Goal: Communication & Community: Share content

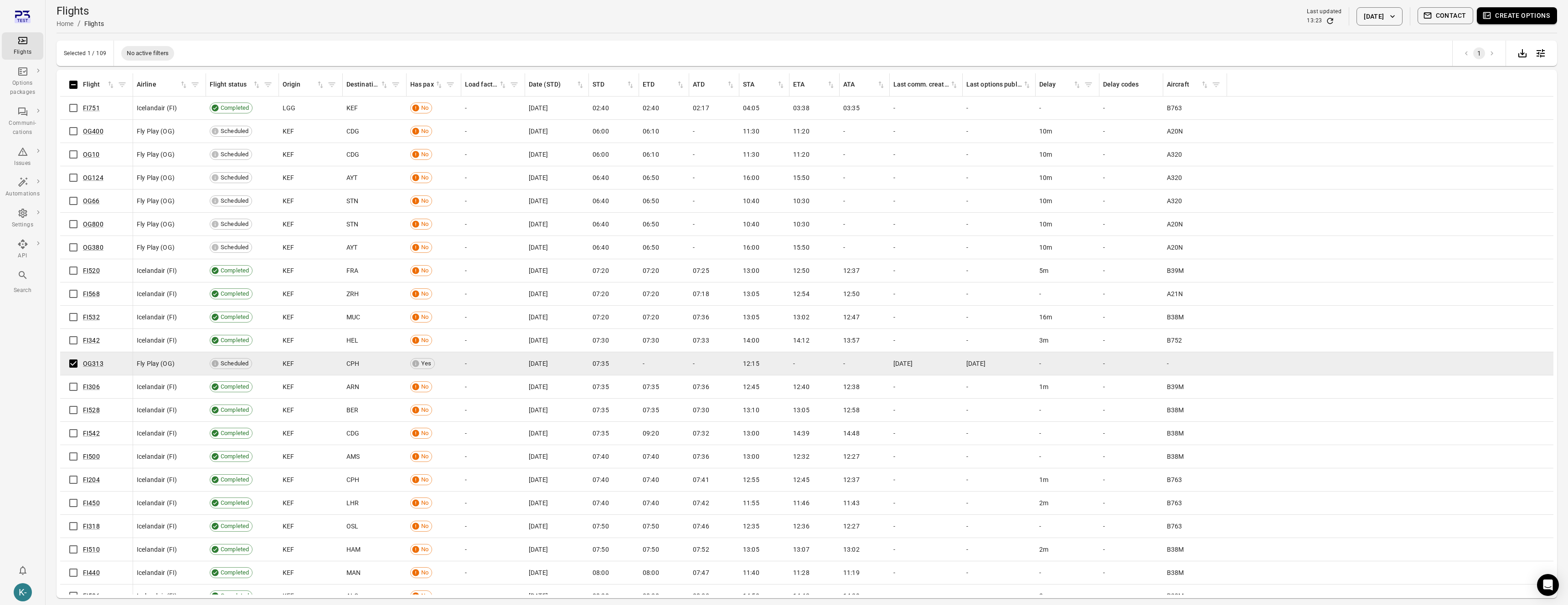
click at [1447, 19] on button "Contact" at bounding box center [1446, 16] width 56 height 17
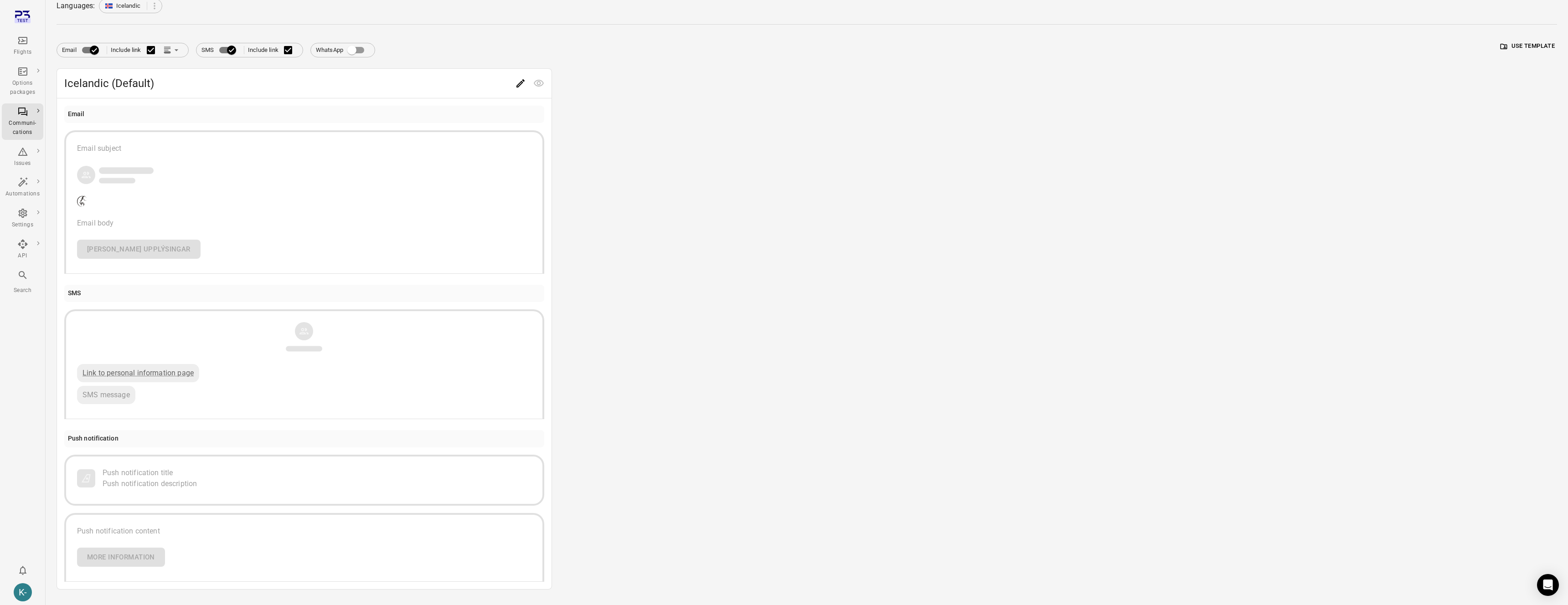
scroll to position [106, 0]
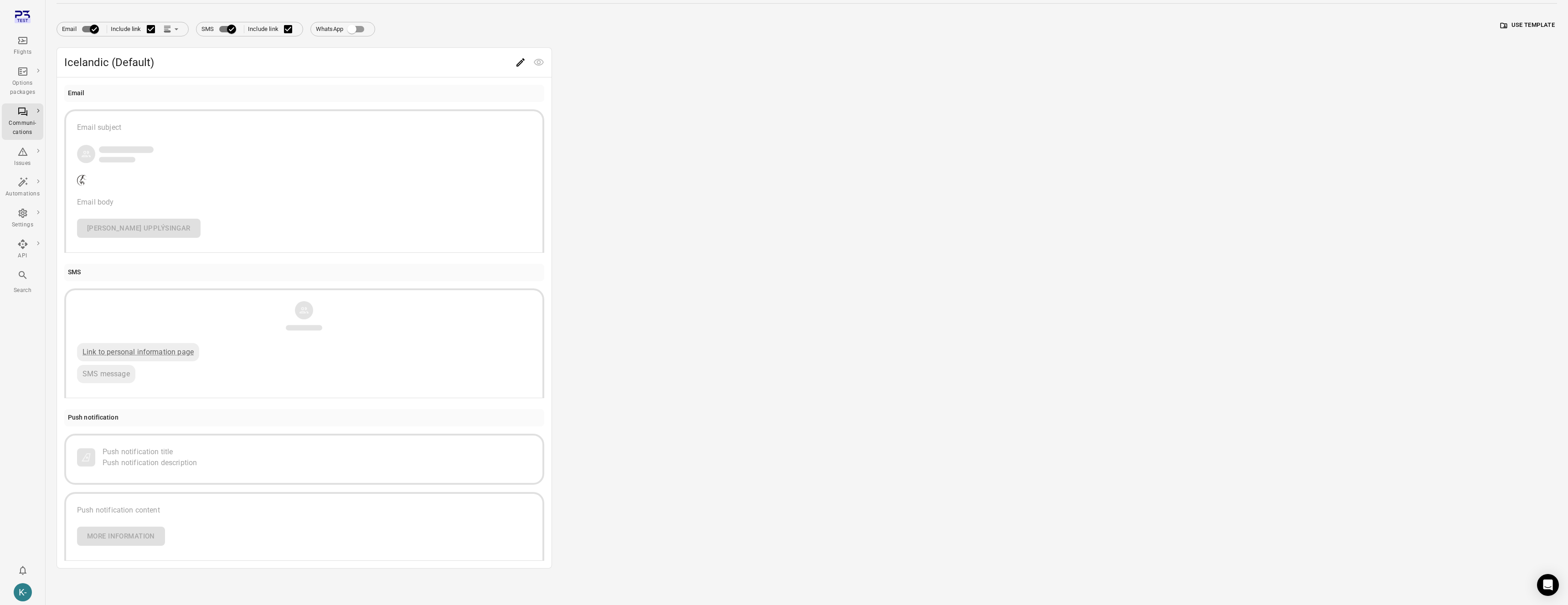
click at [180, 481] on button "Push notification title Push notification description" at bounding box center [304, 460] width 480 height 51
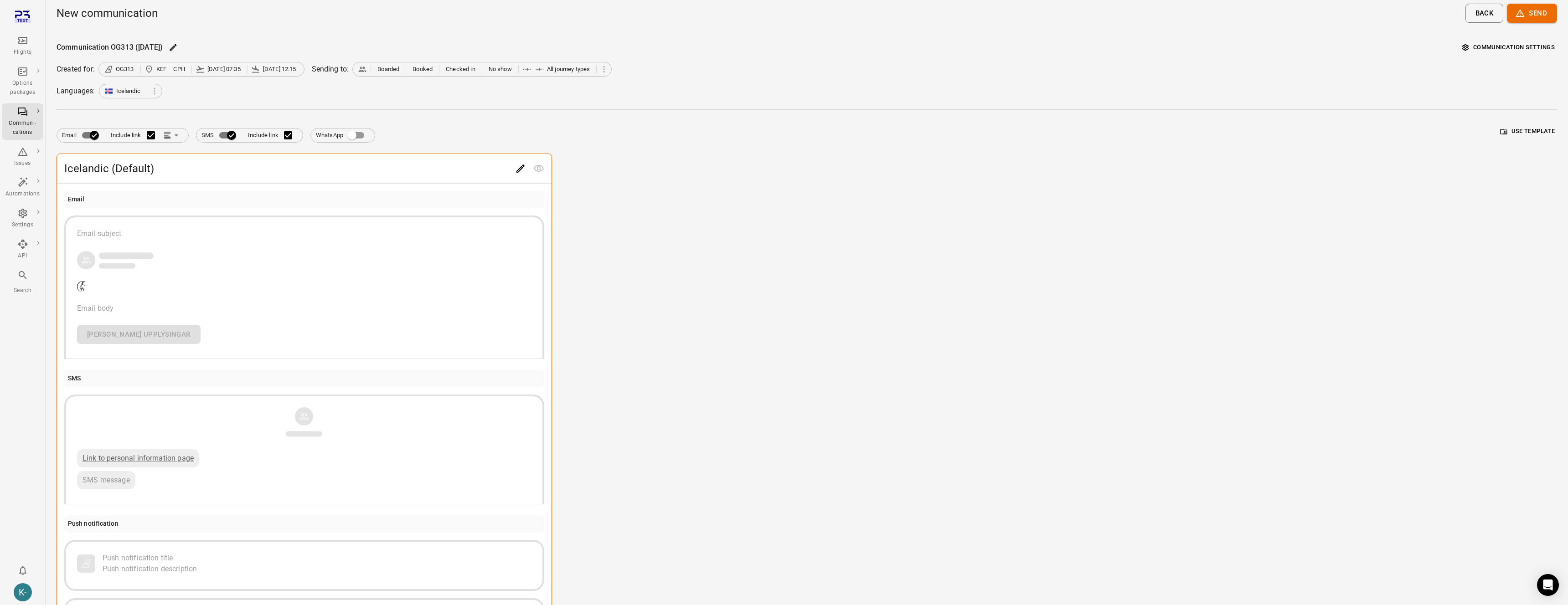
scroll to position [129, 0]
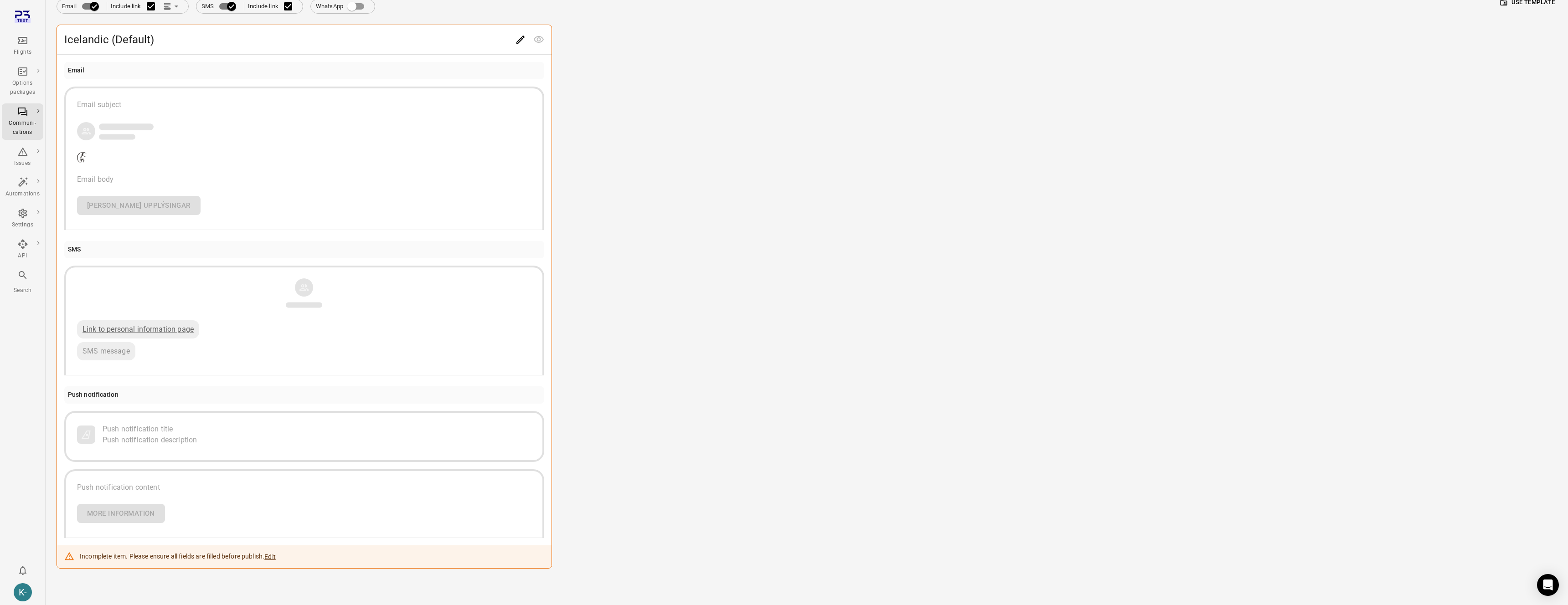
click at [776, 271] on div "Icelandic (Default) Email Email subject Email body [PERSON_NAME] upplýsingar SM…" at bounding box center [807, 296] width 1500 height 544
click at [645, 327] on div "Icelandic (Default) Email Email subject Email body [PERSON_NAME] upplýsingar SM…" at bounding box center [807, 296] width 1500 height 544
click at [273, 557] on button "Edit" at bounding box center [270, 557] width 12 height 9
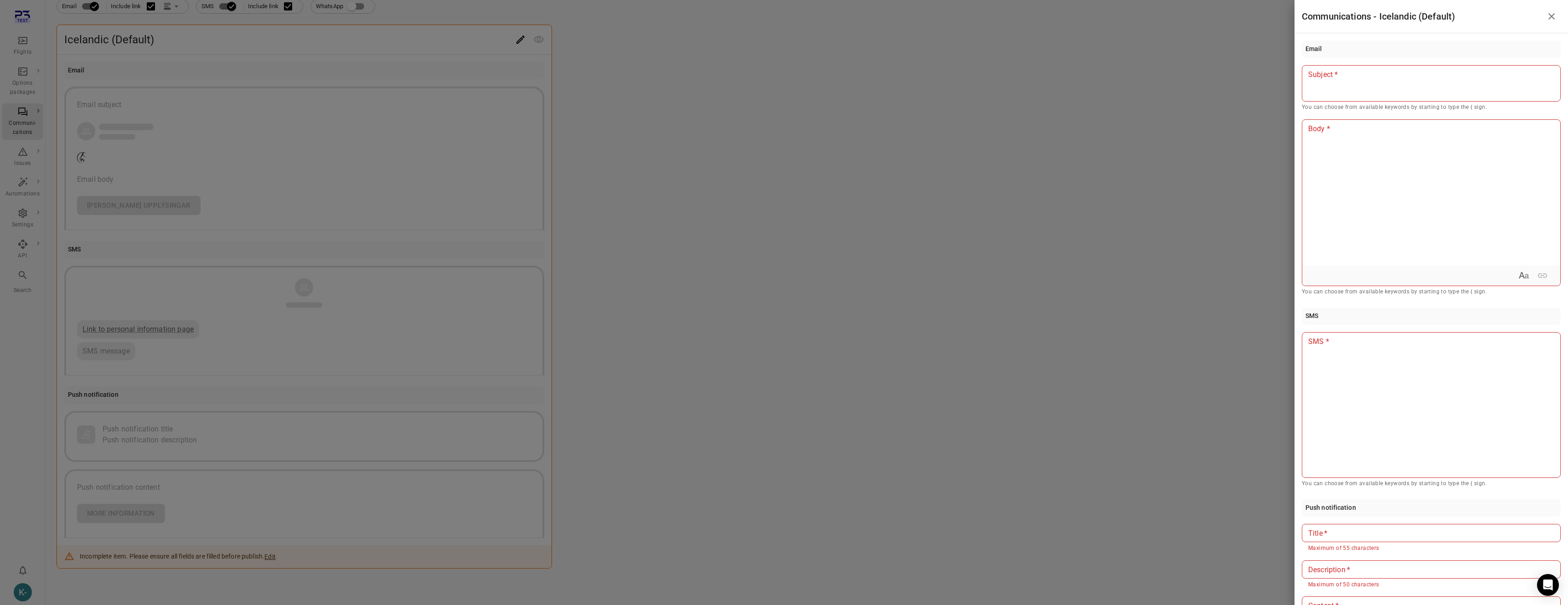
scroll to position [176, 0]
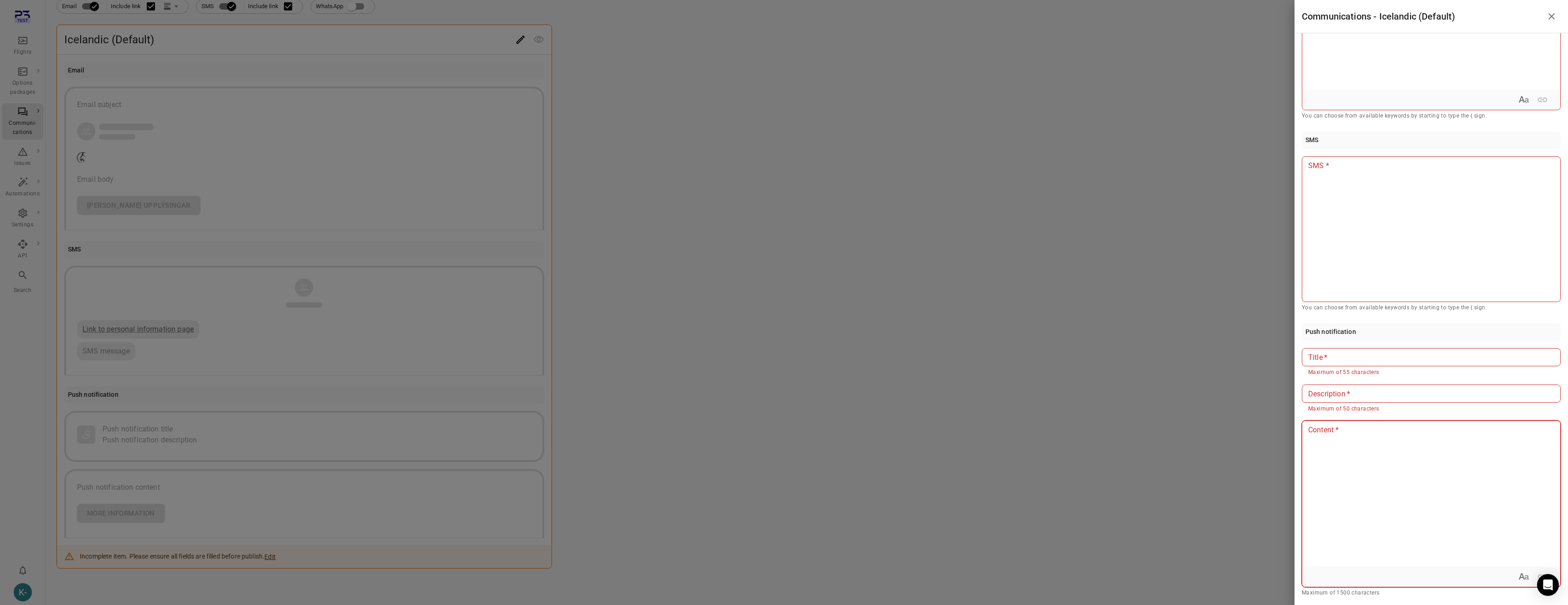
click at [1427, 523] on div at bounding box center [1431, 494] width 258 height 146
click at [1370, 394] on input "Description   *" at bounding box center [1431, 394] width 259 height 18
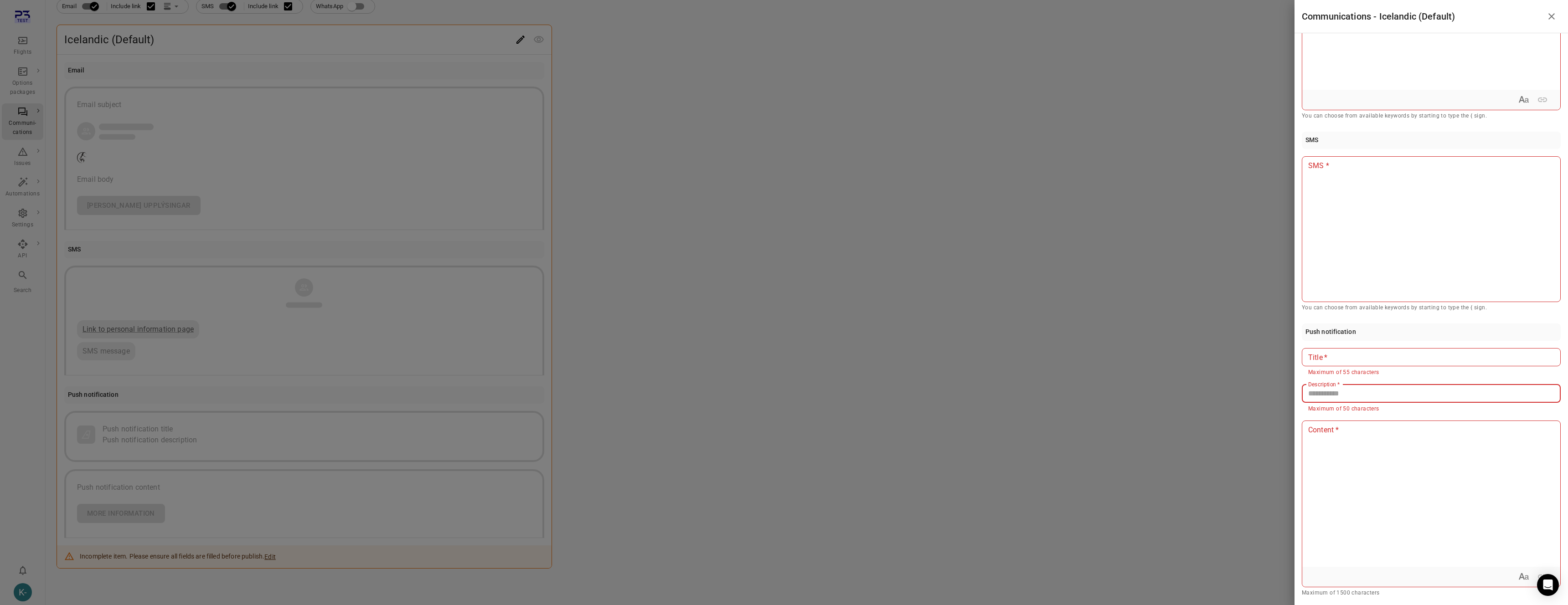
click at [1370, 394] on input "Description   *" at bounding box center [1431, 394] width 259 height 18
click at [1357, 344] on div "Push notification Title   * Title   * Maximum of 55 characters Description   * …" at bounding box center [1431, 461] width 259 height 275
click at [738, 257] on div at bounding box center [784, 302] width 1568 height 605
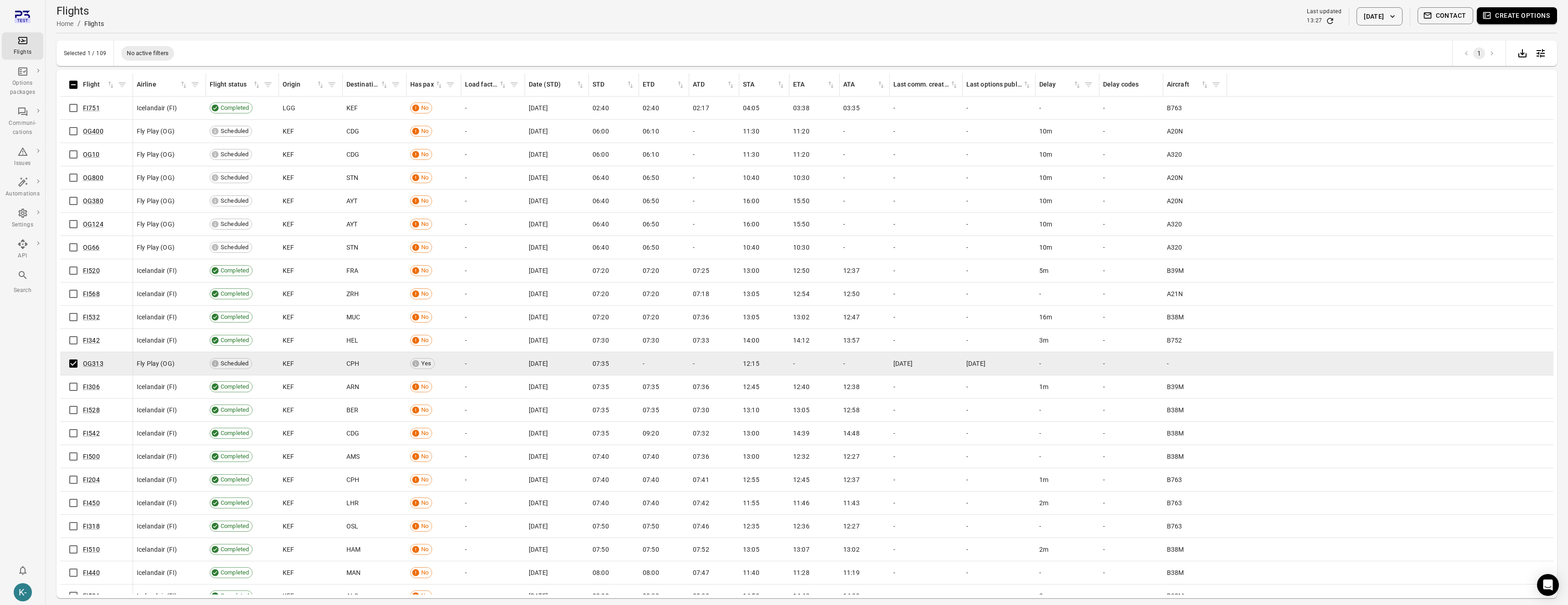
click at [1440, 22] on button "Contact" at bounding box center [1446, 16] width 56 height 17
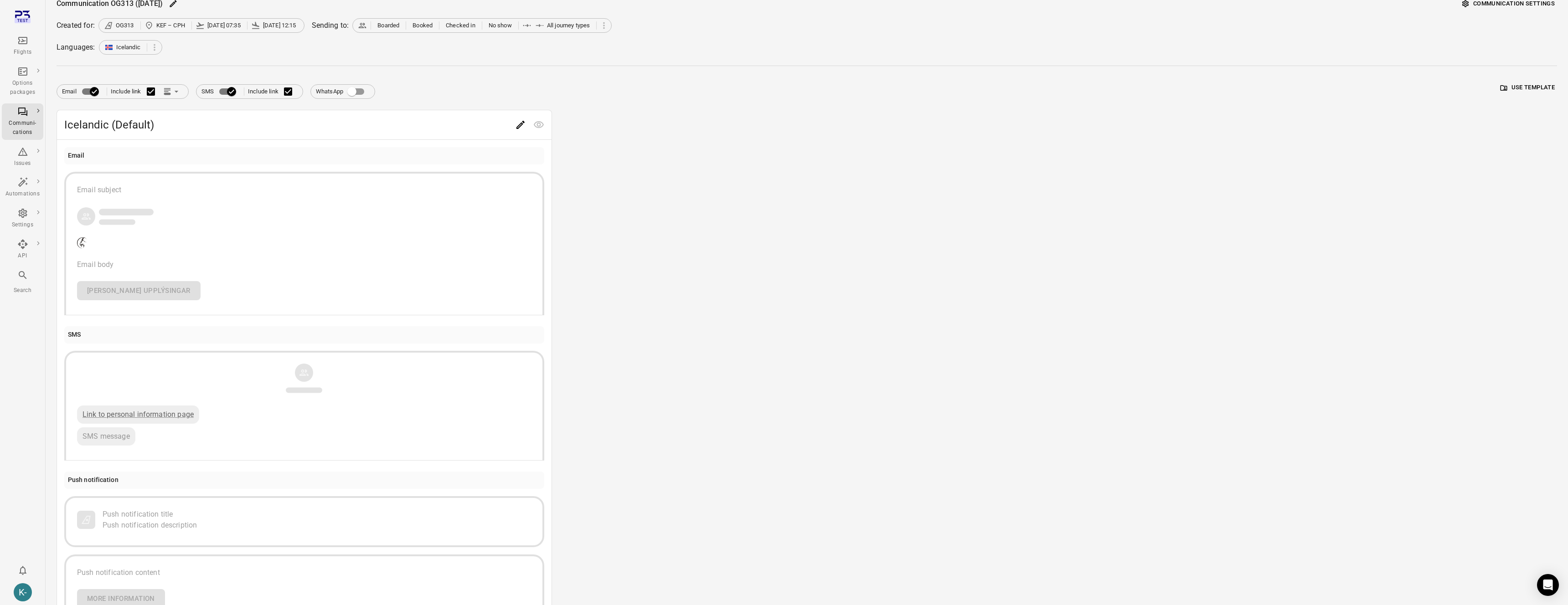
scroll to position [106, 0]
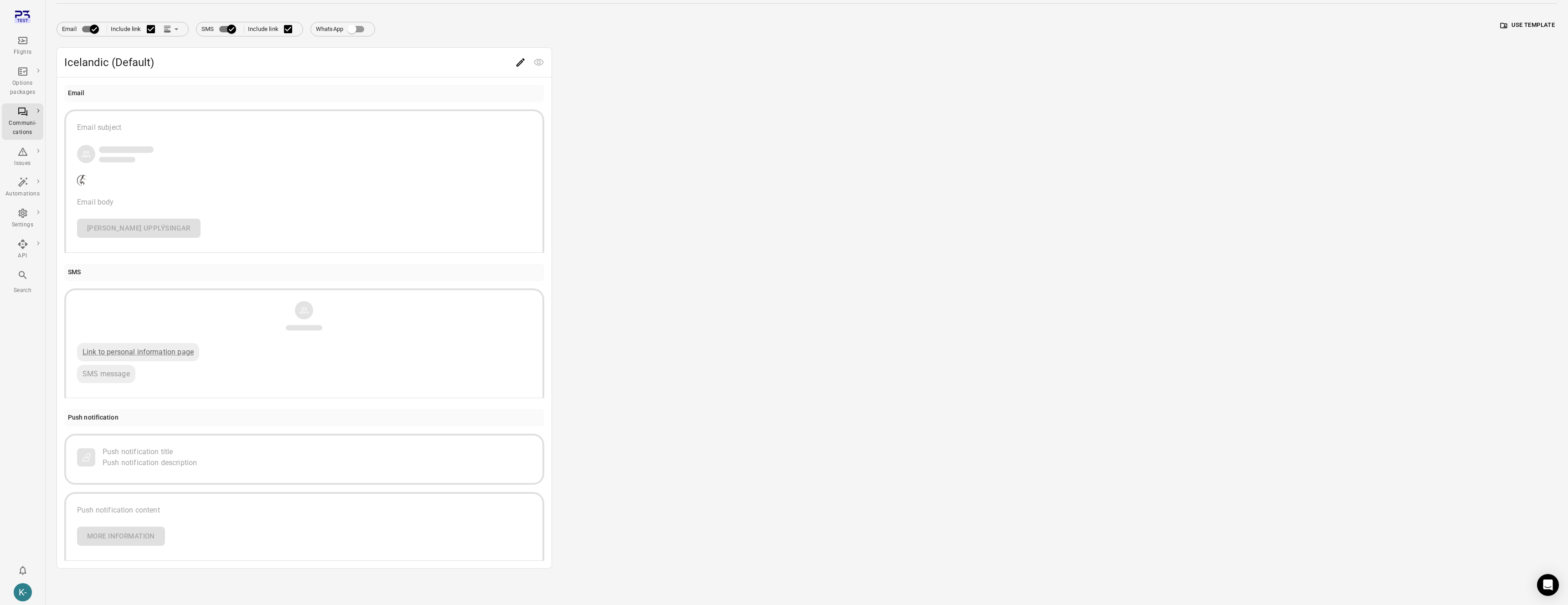
click at [275, 469] on button "Push notification title Push notification description" at bounding box center [304, 460] width 480 height 51
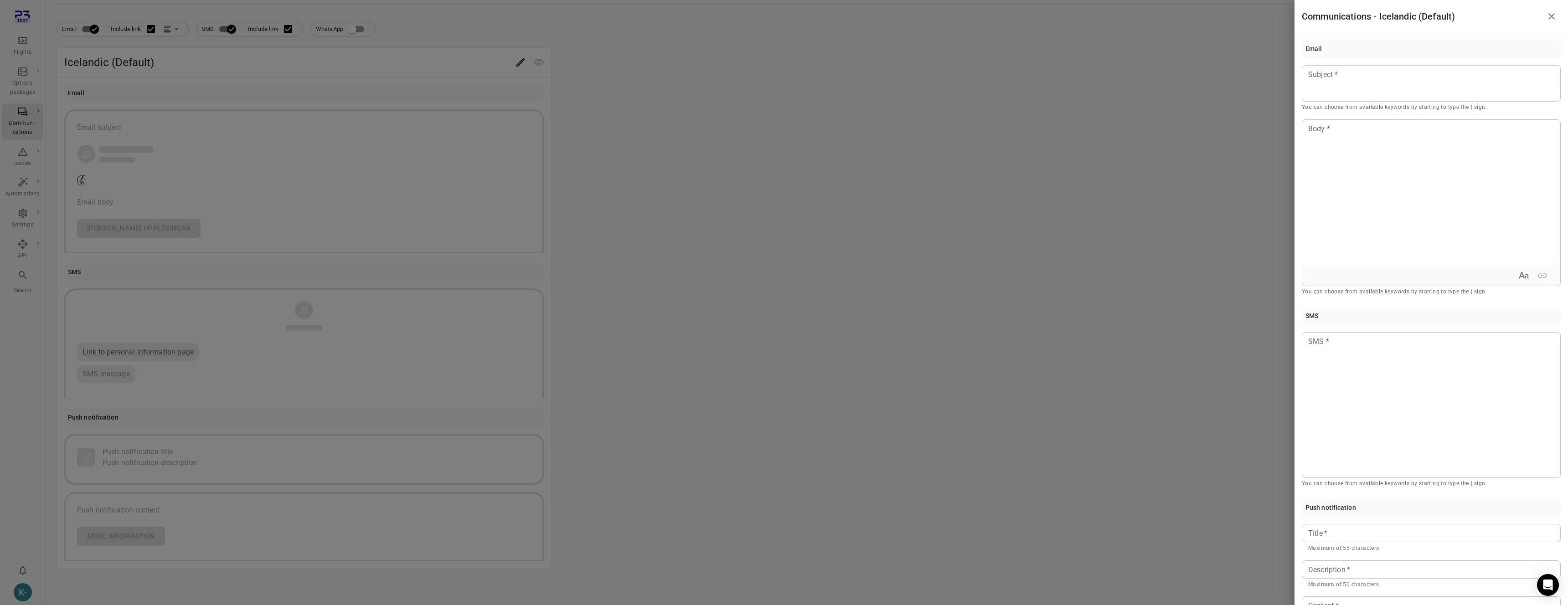
click at [1101, 163] on div at bounding box center [784, 302] width 1568 height 605
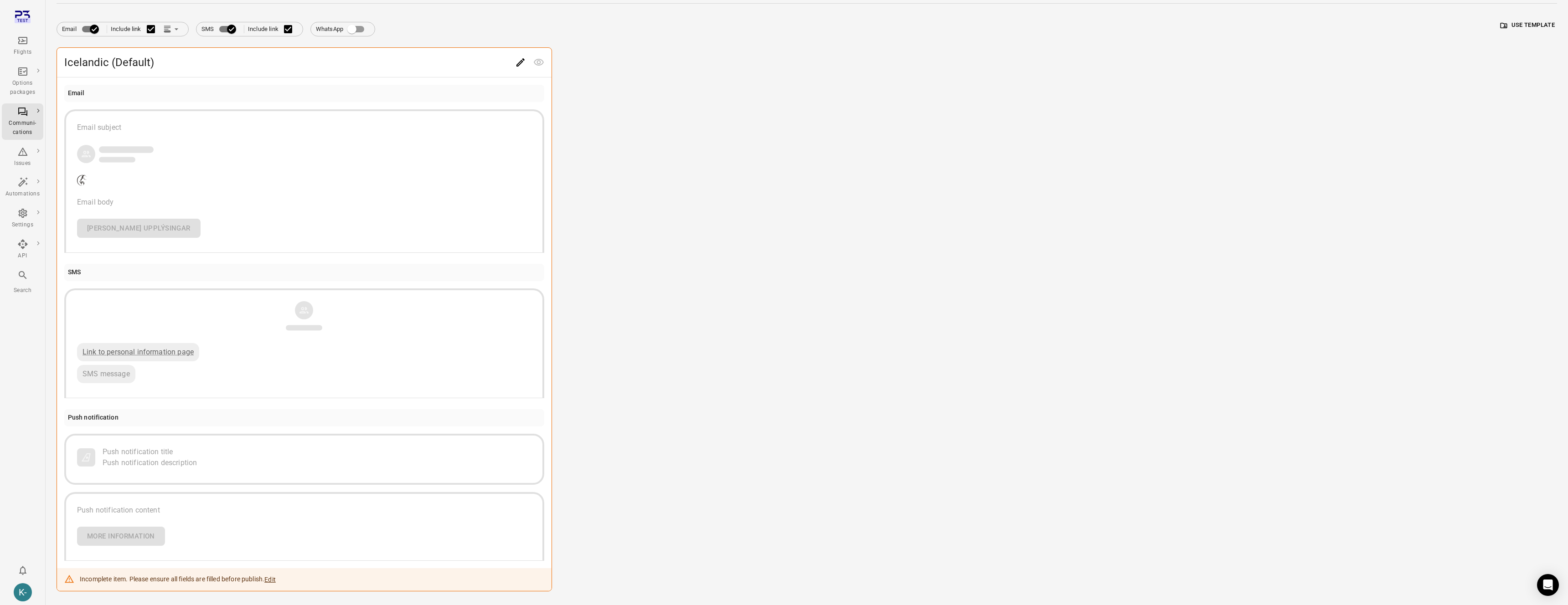
scroll to position [0, 0]
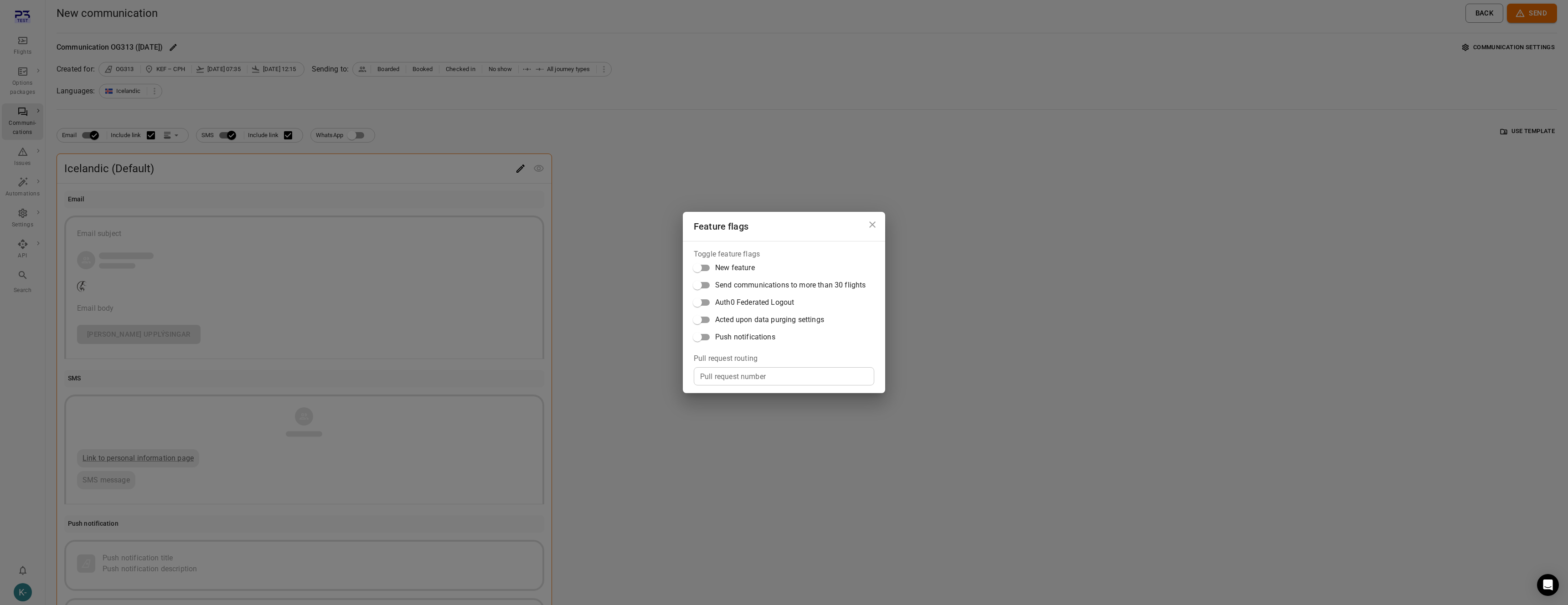
click at [620, 286] on div "Feature flags Toggle feature flags New feature Send communications to more than…" at bounding box center [784, 302] width 1568 height 605
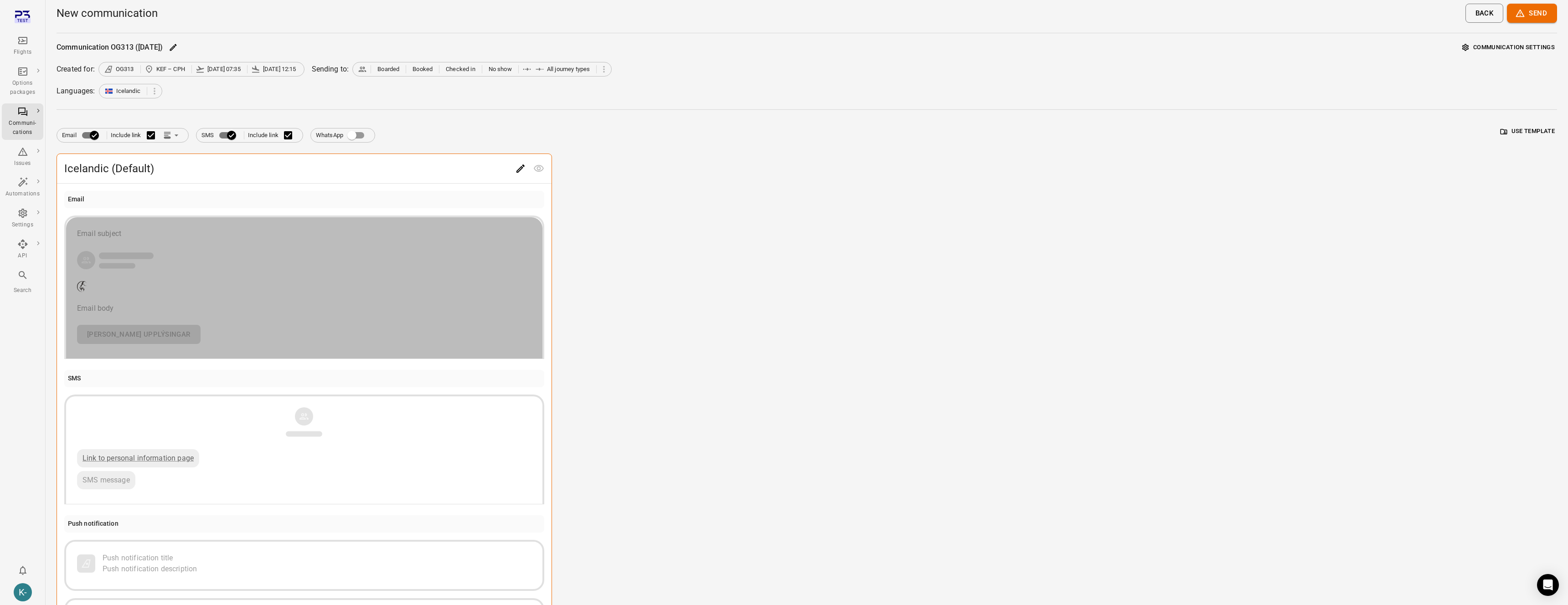
click at [448, 301] on div "Email subject Email body Frekari upplýsingar" at bounding box center [304, 286] width 455 height 116
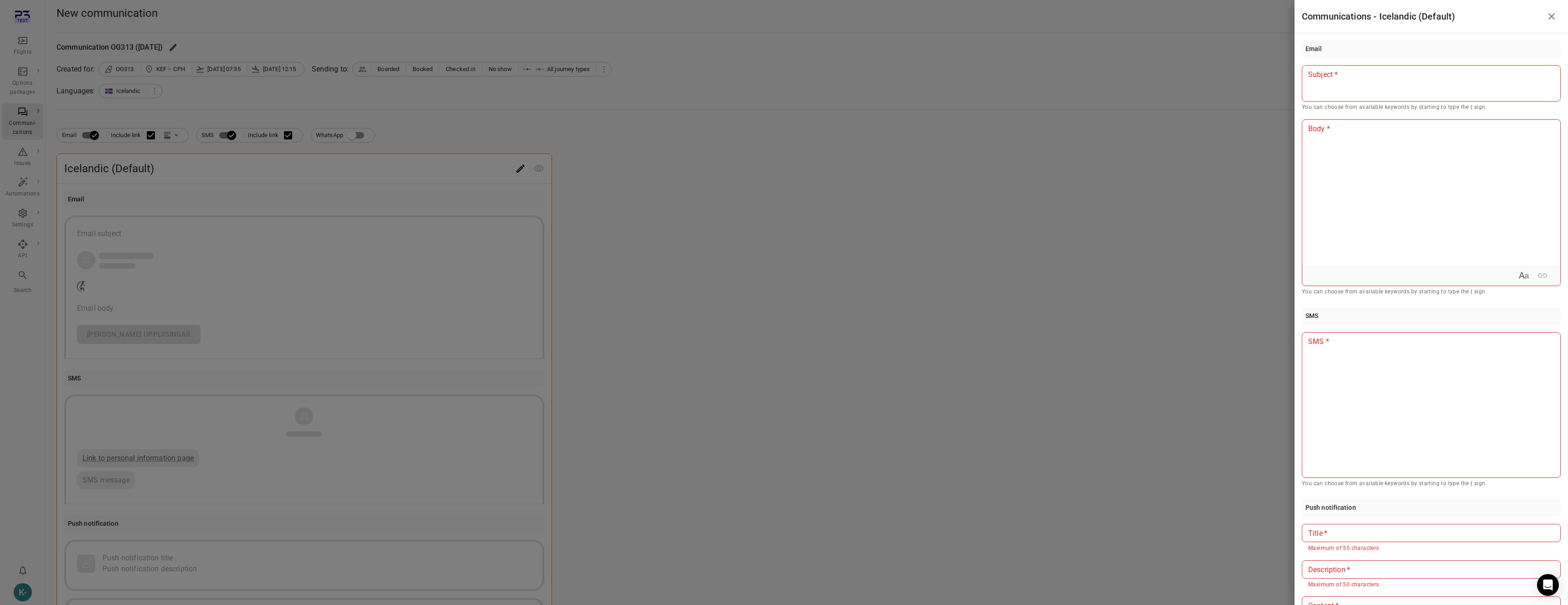
click at [1371, 90] on div at bounding box center [1431, 83] width 259 height 37
click at [1350, 151] on div at bounding box center [1431, 193] width 258 height 146
click at [1333, 383] on div at bounding box center [1431, 405] width 259 height 146
click at [1314, 531] on input "Title   *" at bounding box center [1431, 533] width 259 height 18
click at [1298, 414] on div "Email ** Subject * You can choose from available keywords by starting to type t…" at bounding box center [1431, 320] width 273 height 572
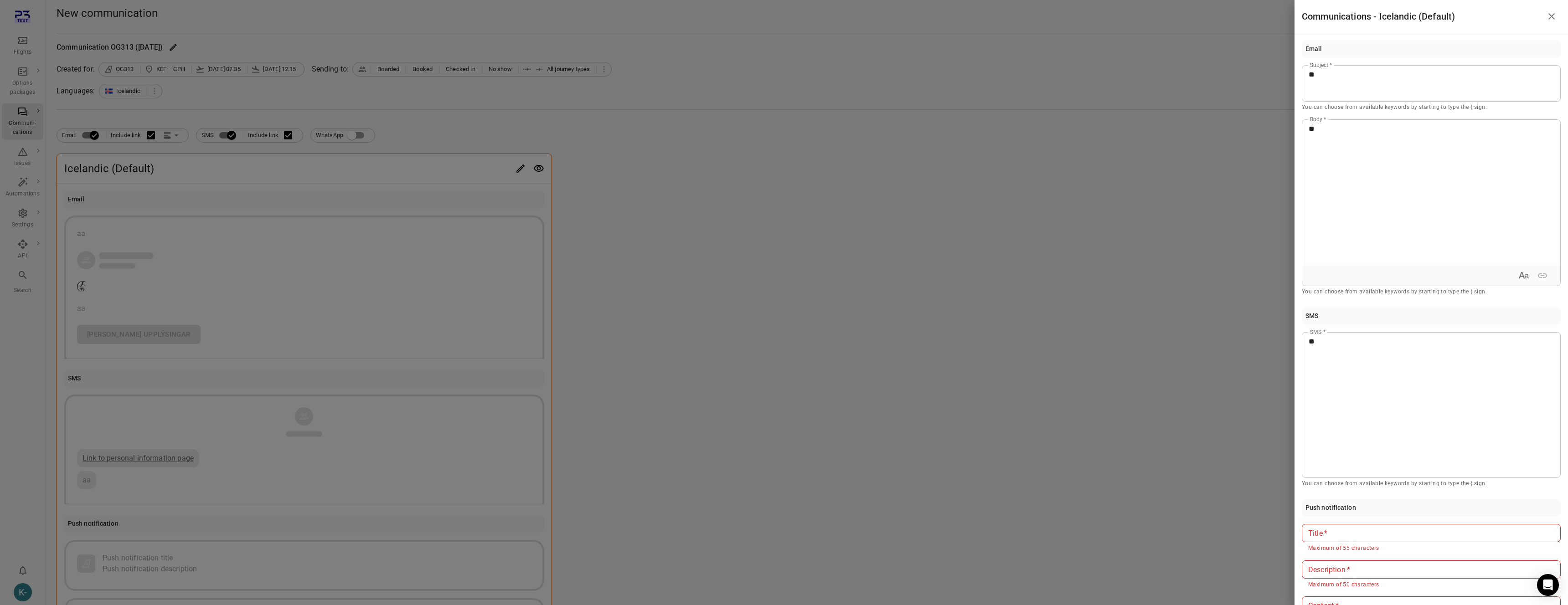
click at [1218, 419] on div at bounding box center [784, 302] width 1568 height 605
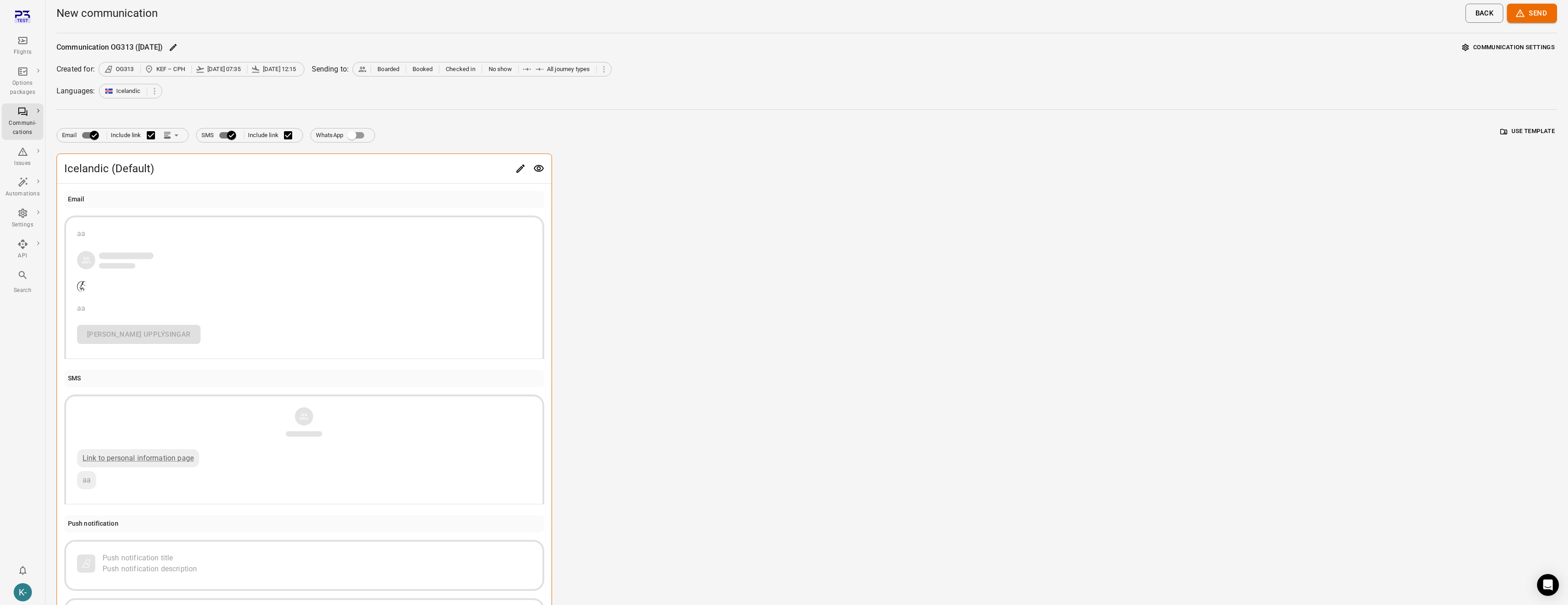
scroll to position [129, 0]
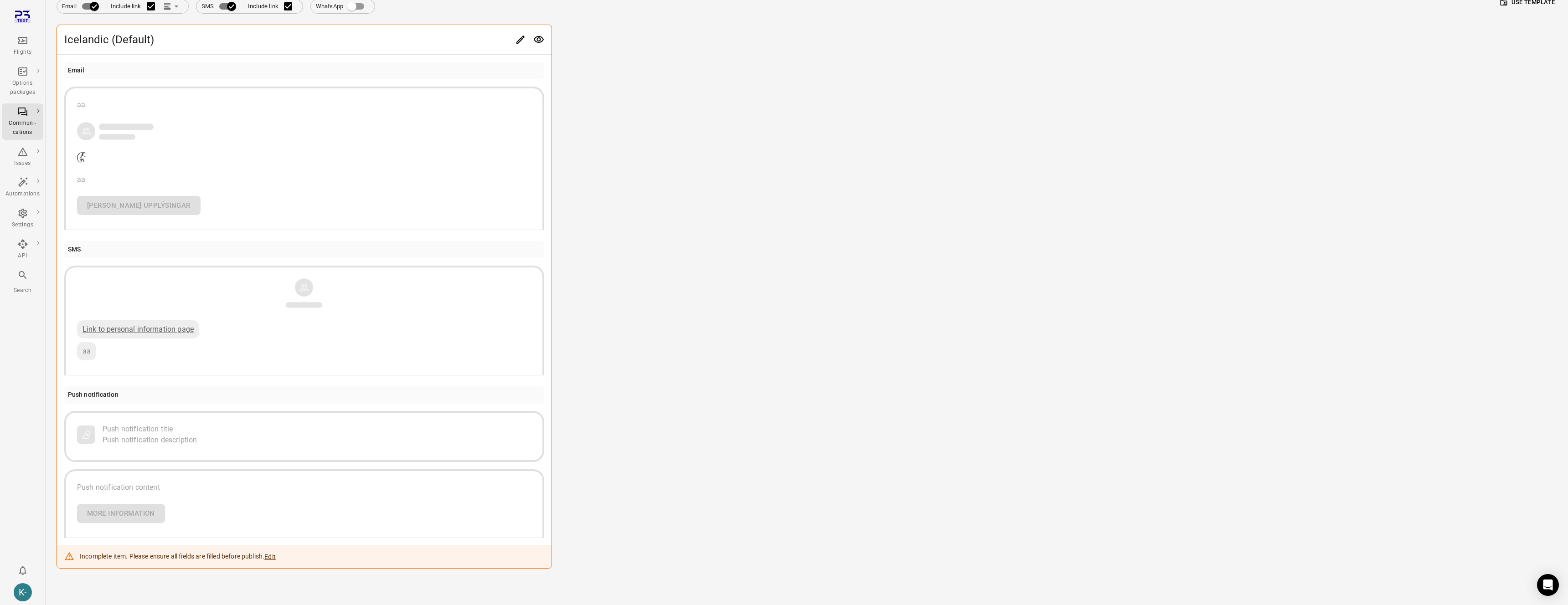
click at [524, 239] on div "Email aa aa Frekari upplýsingar SMS Link to personal information page aa Push n…" at bounding box center [304, 300] width 494 height 491
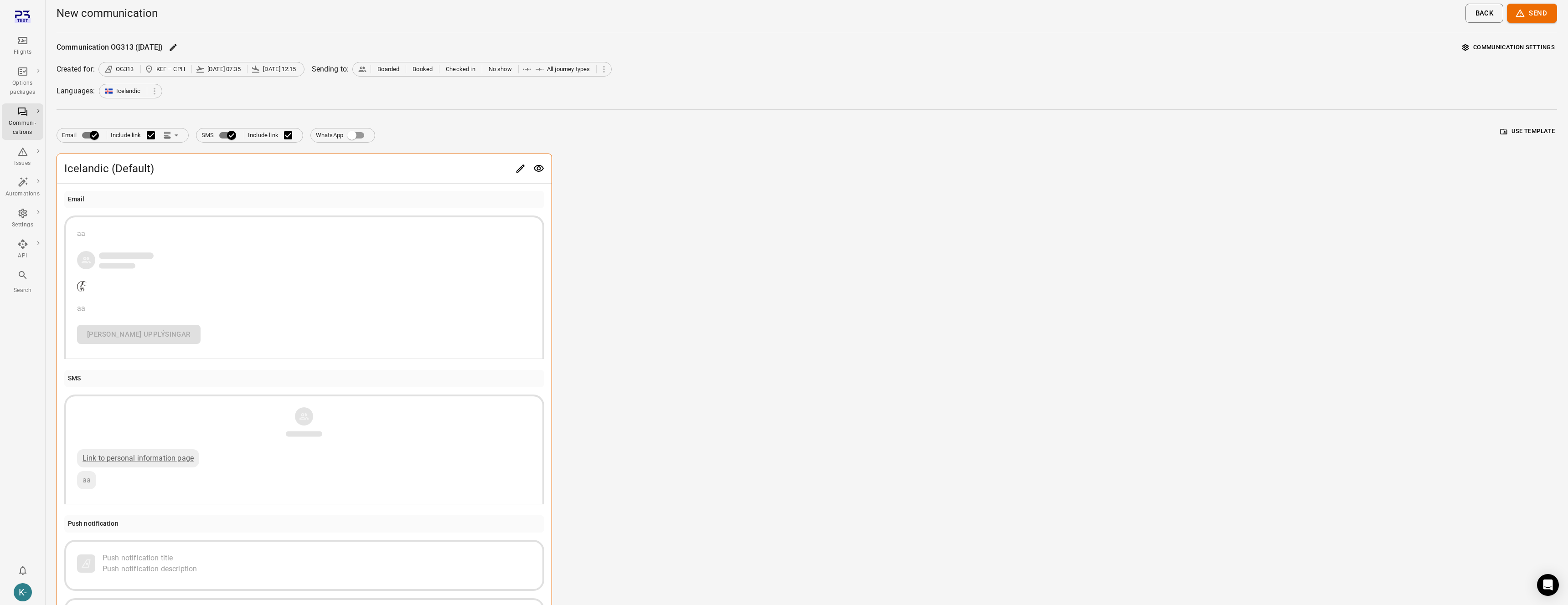
click at [1543, 13] on button "Send" at bounding box center [1532, 13] width 50 height 19
click at [1298, 224] on div at bounding box center [784, 302] width 1568 height 605
